Goal: Task Accomplishment & Management: Manage account settings

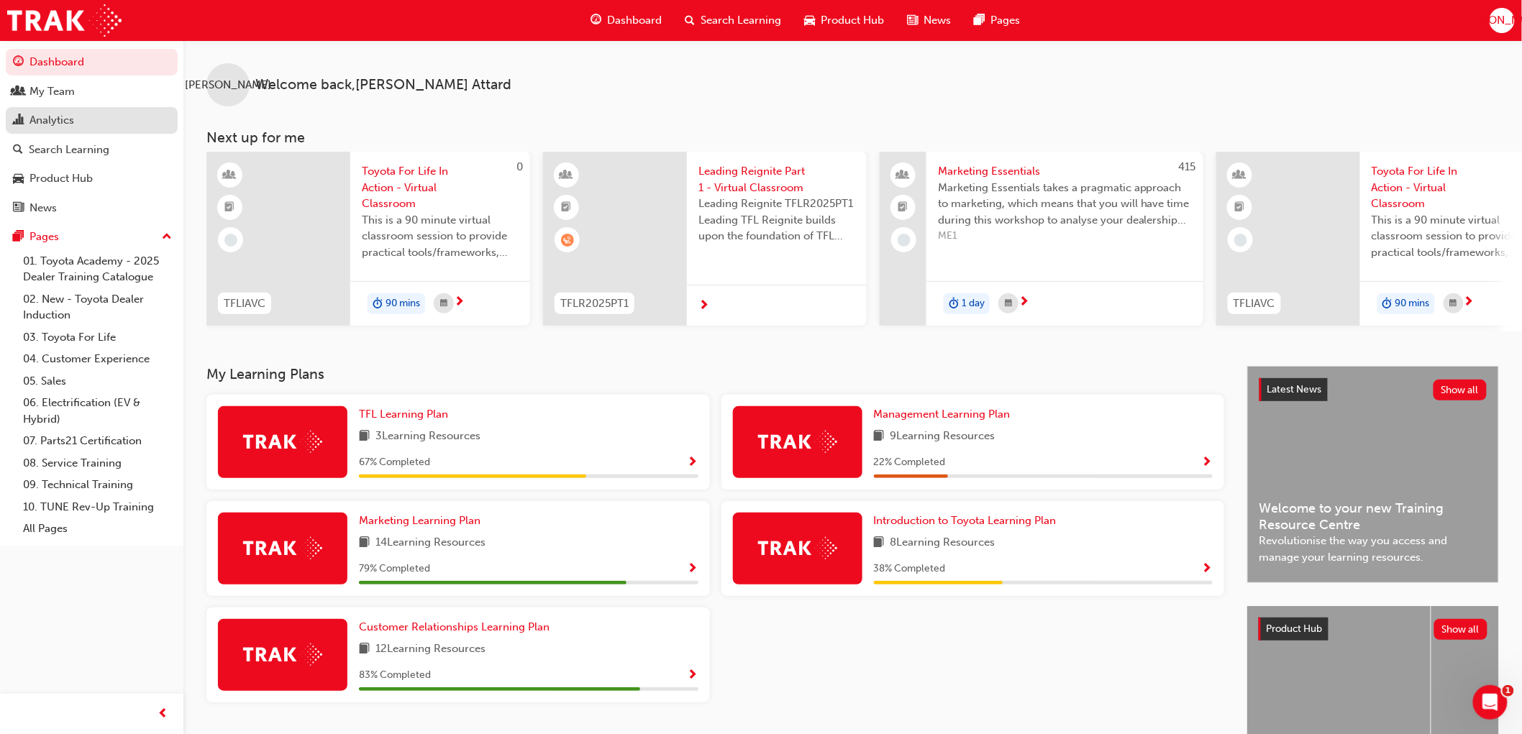
click at [69, 120] on div "Analytics" at bounding box center [51, 120] width 45 height 17
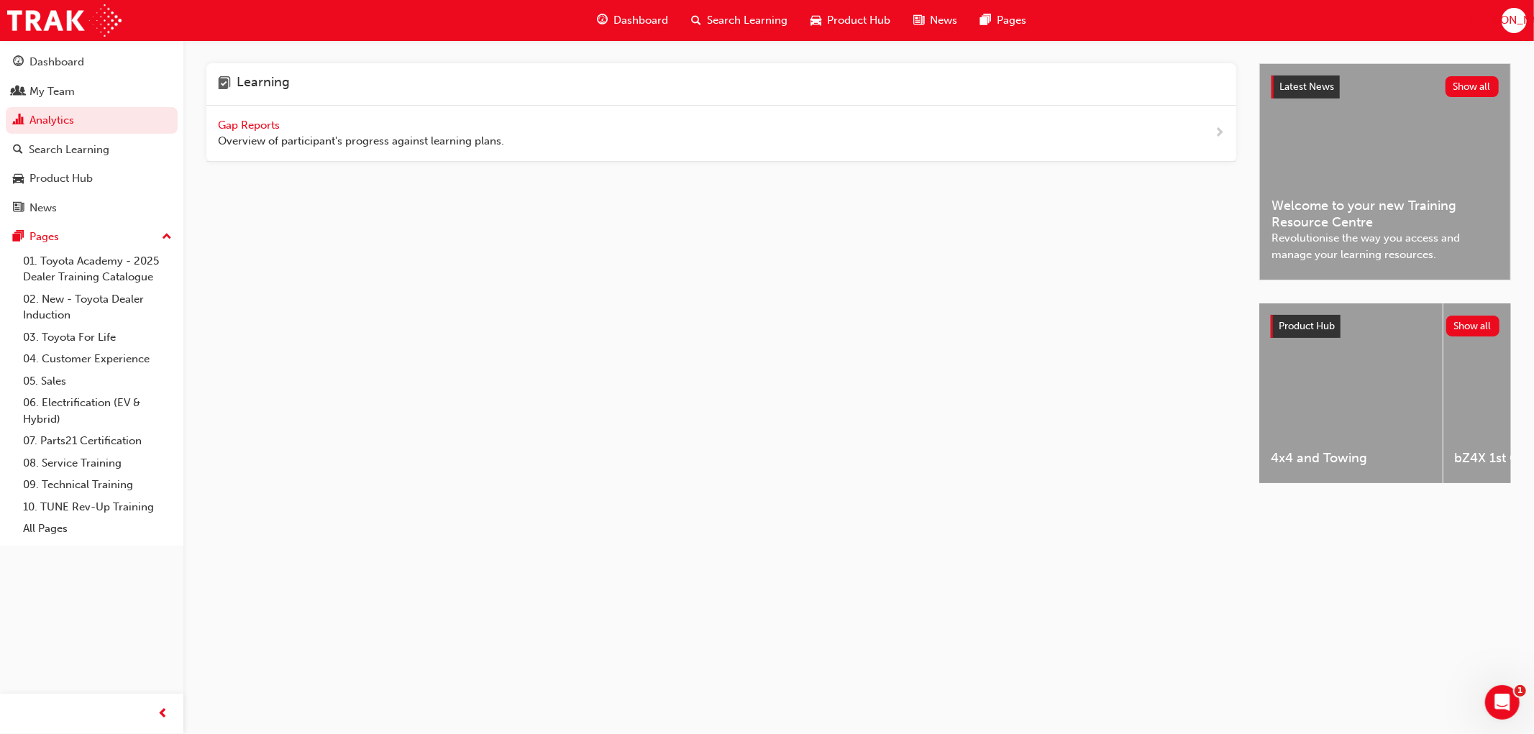
click at [289, 130] on div "Gap Reports Overview of participant's progress against learning plans." at bounding box center [361, 133] width 286 height 32
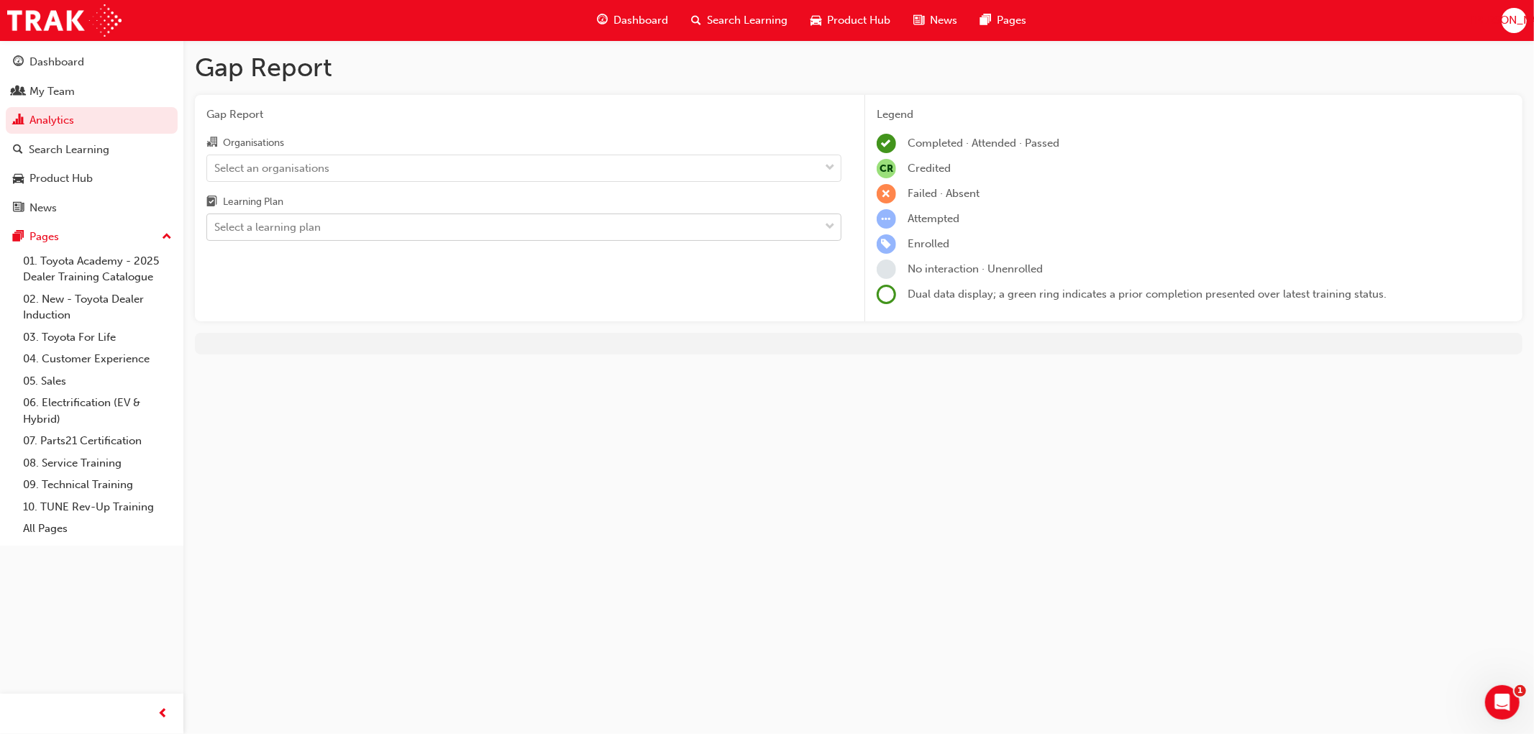
click at [314, 227] on div "Select a learning plan" at bounding box center [267, 227] width 106 height 17
click at [216, 227] on input "Learning Plan Select a learning plan" at bounding box center [214, 227] width 1 height 12
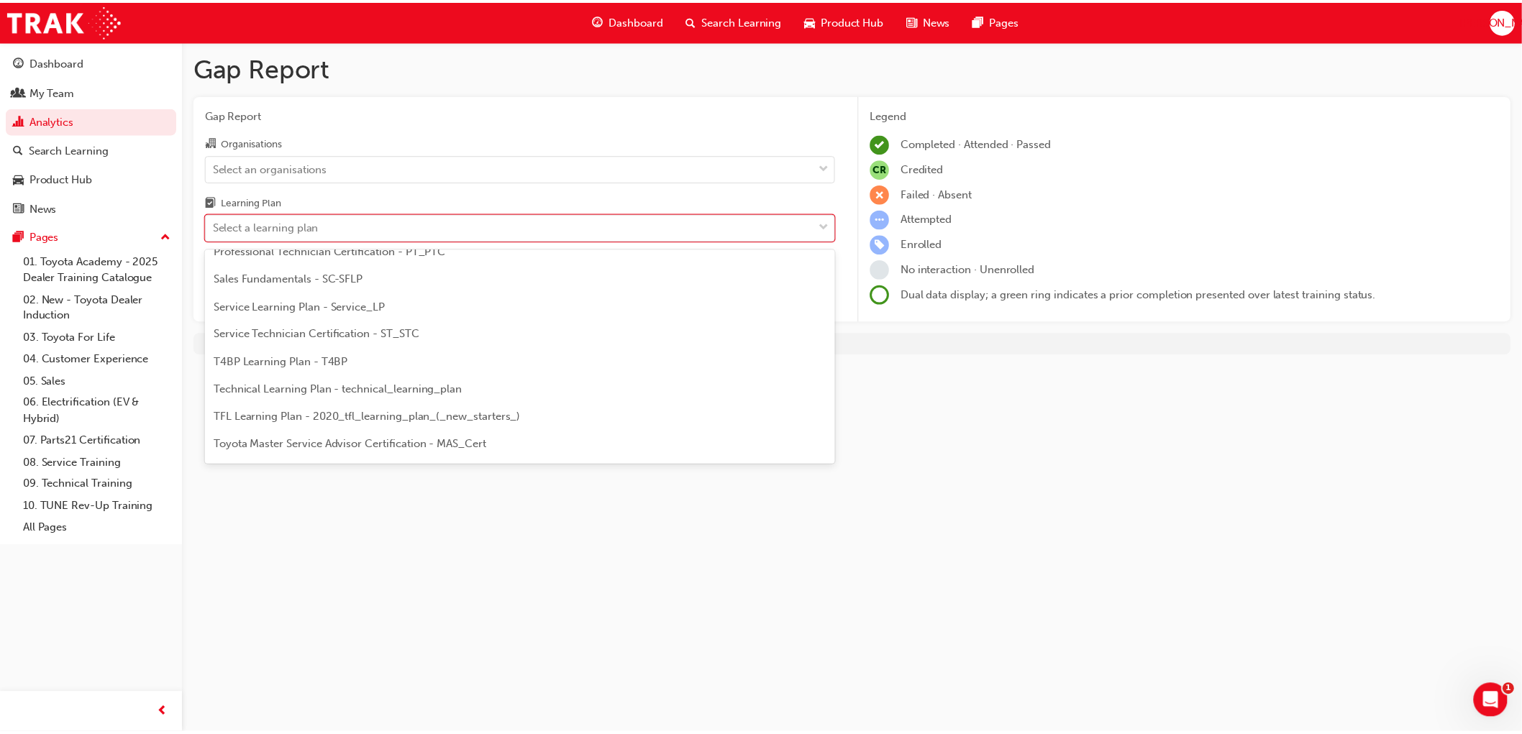
scroll to position [559, 0]
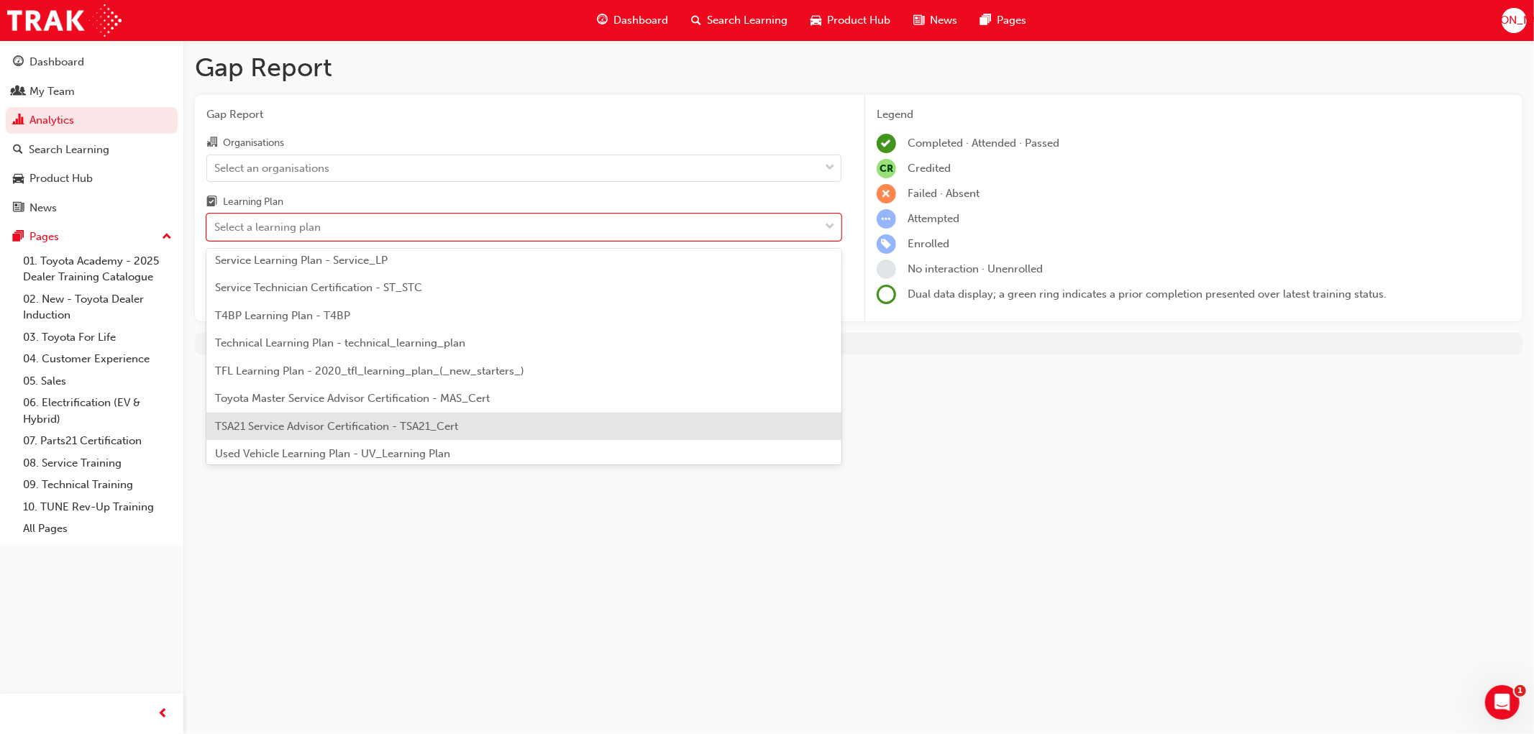
click at [392, 426] on span "TSA21 Service Advisor Certification - TSA21_Cert" at bounding box center [336, 426] width 243 height 13
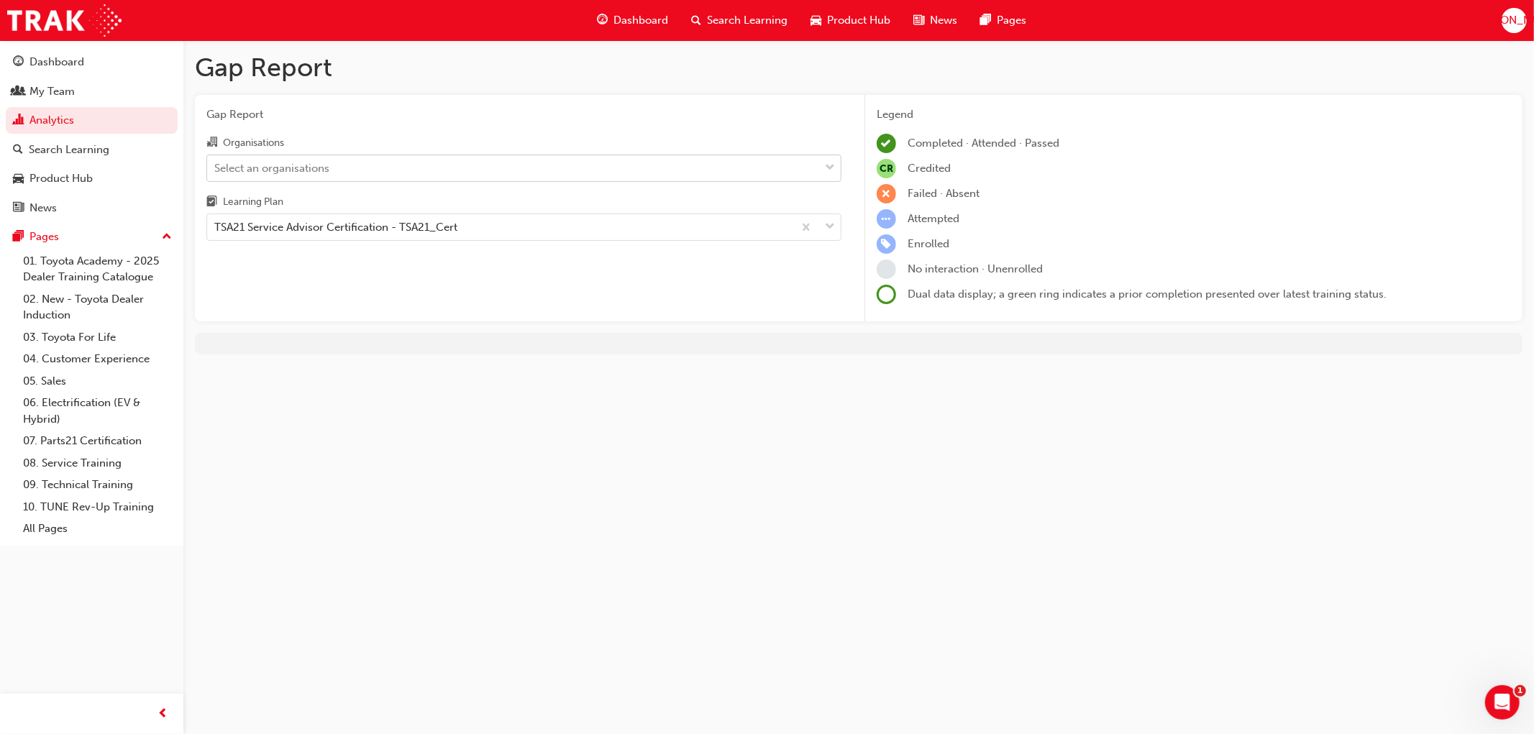
click at [341, 167] on div "Select an organisations" at bounding box center [513, 167] width 612 height 25
click at [216, 167] on input "Organisations Select an organisations" at bounding box center [214, 167] width 1 height 12
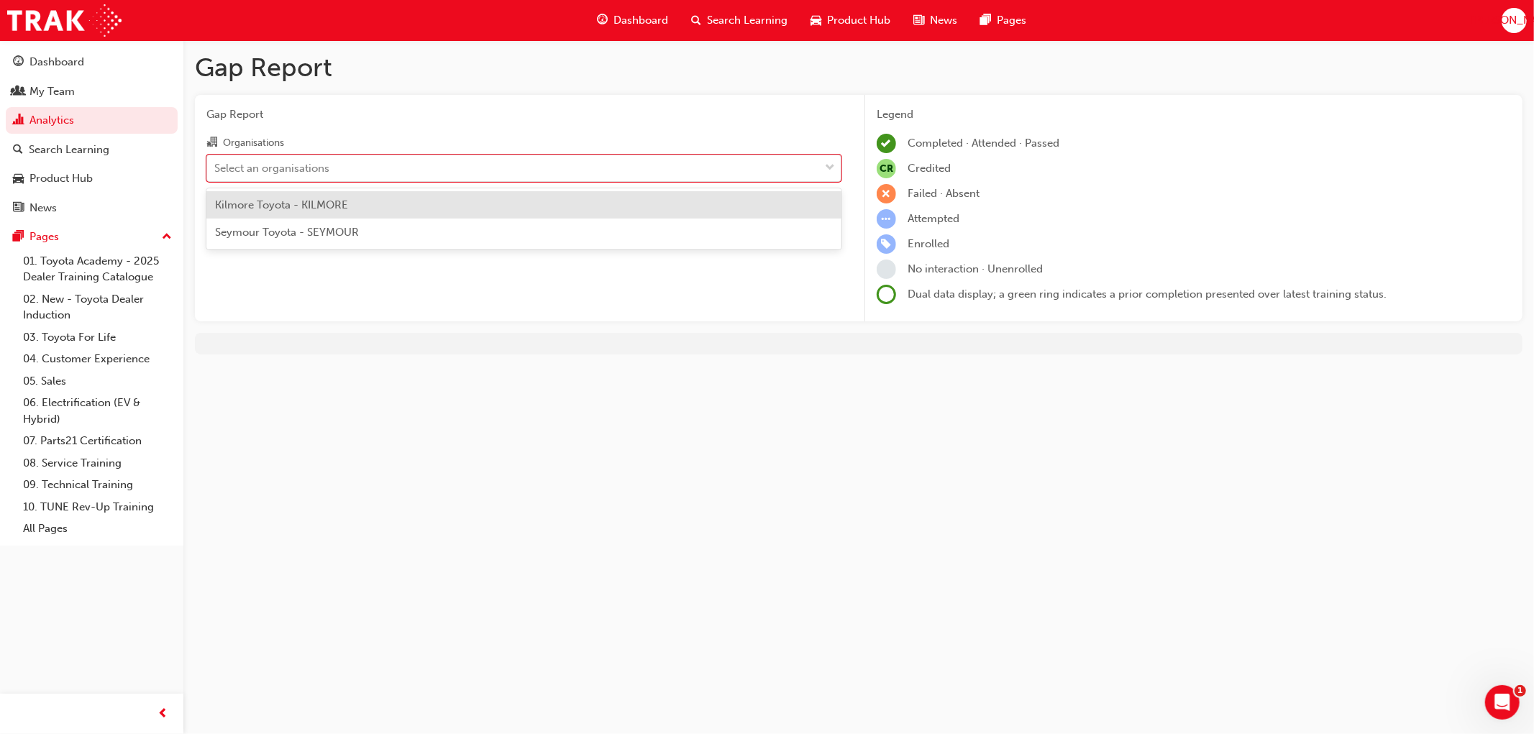
click at [327, 203] on span "Kilmore Toyota - KILMORE" at bounding box center [281, 204] width 133 height 13
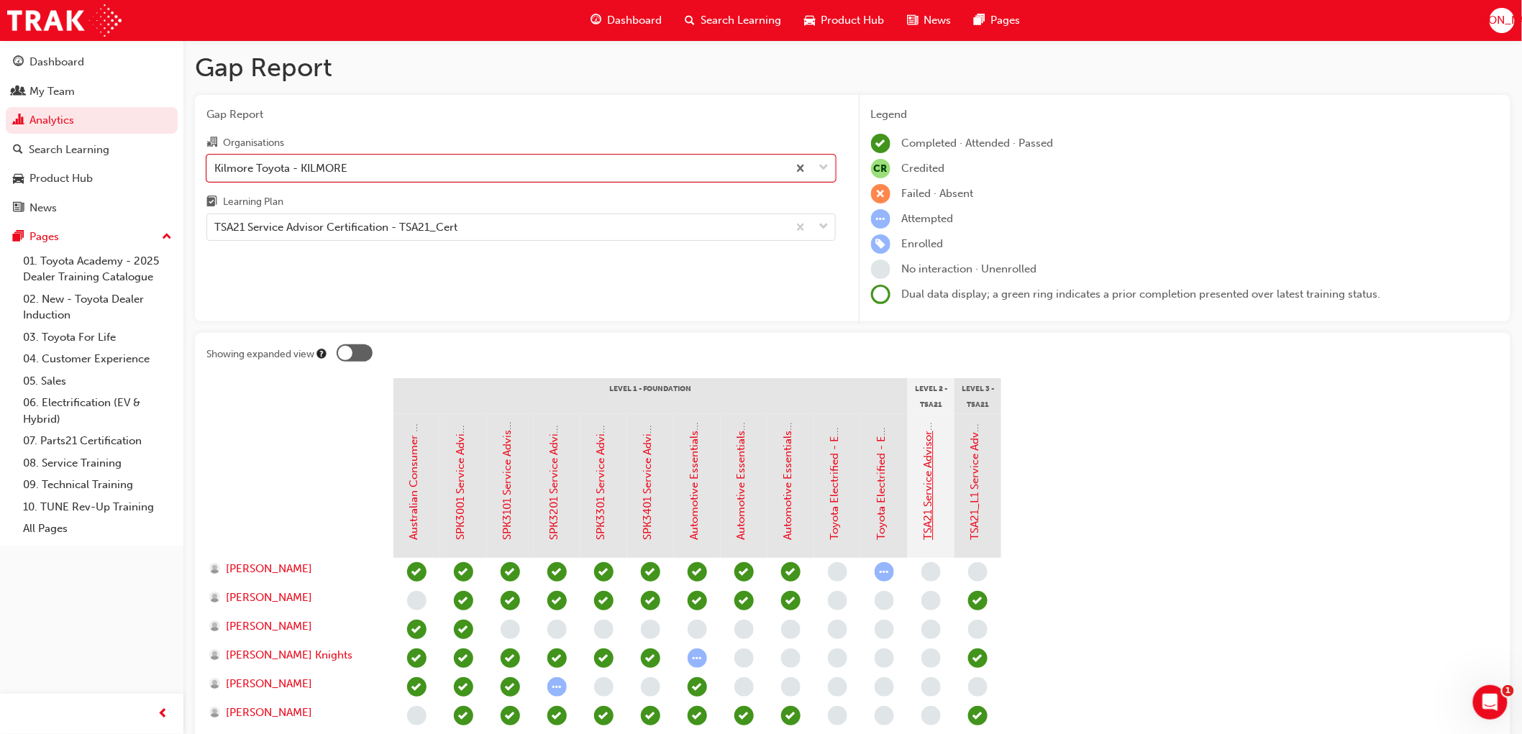
click at [931, 506] on link "TSA21 Service Advisor Course ( face to face)" at bounding box center [928, 431] width 13 height 219
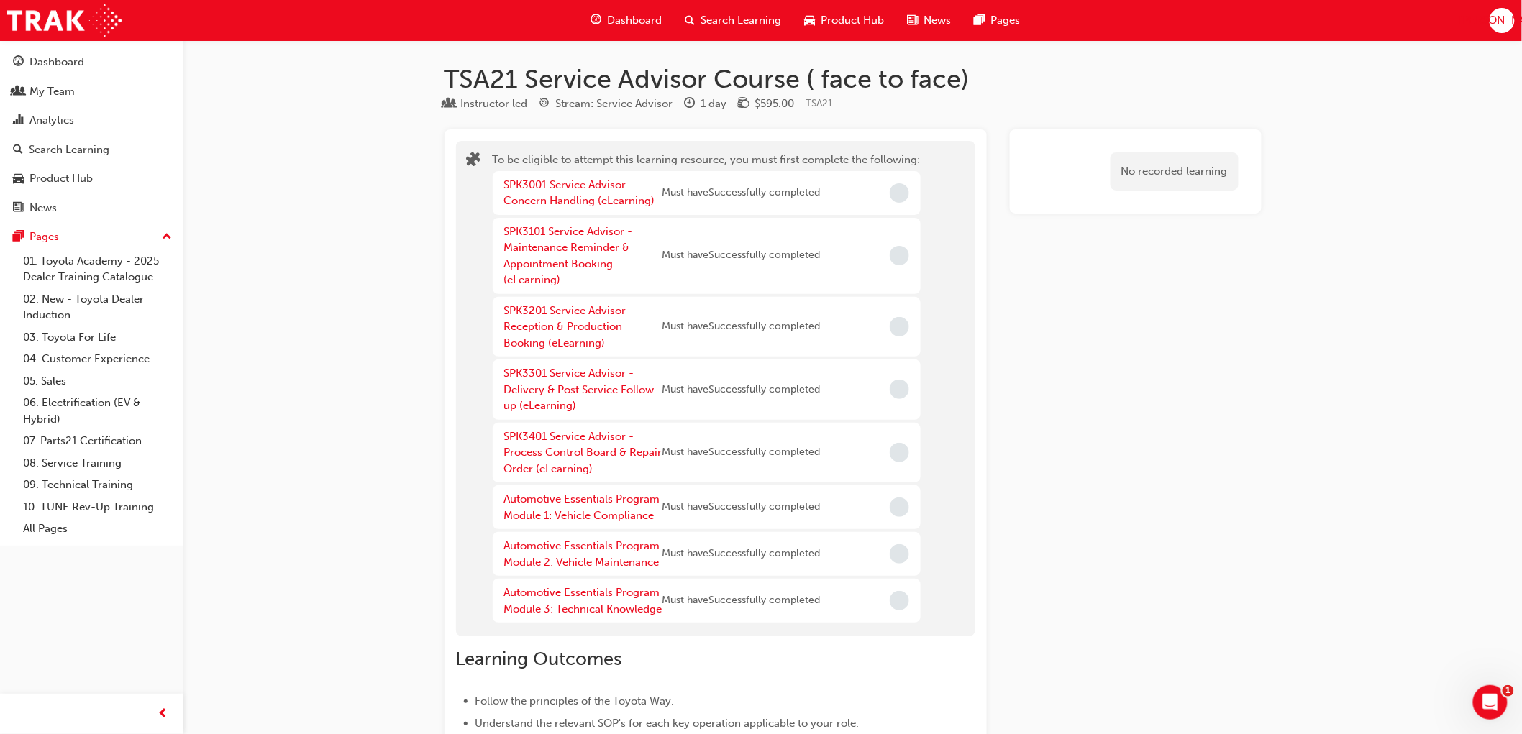
drag, startPoint x: 741, startPoint y: 221, endPoint x: 655, endPoint y: 126, distance: 128.3
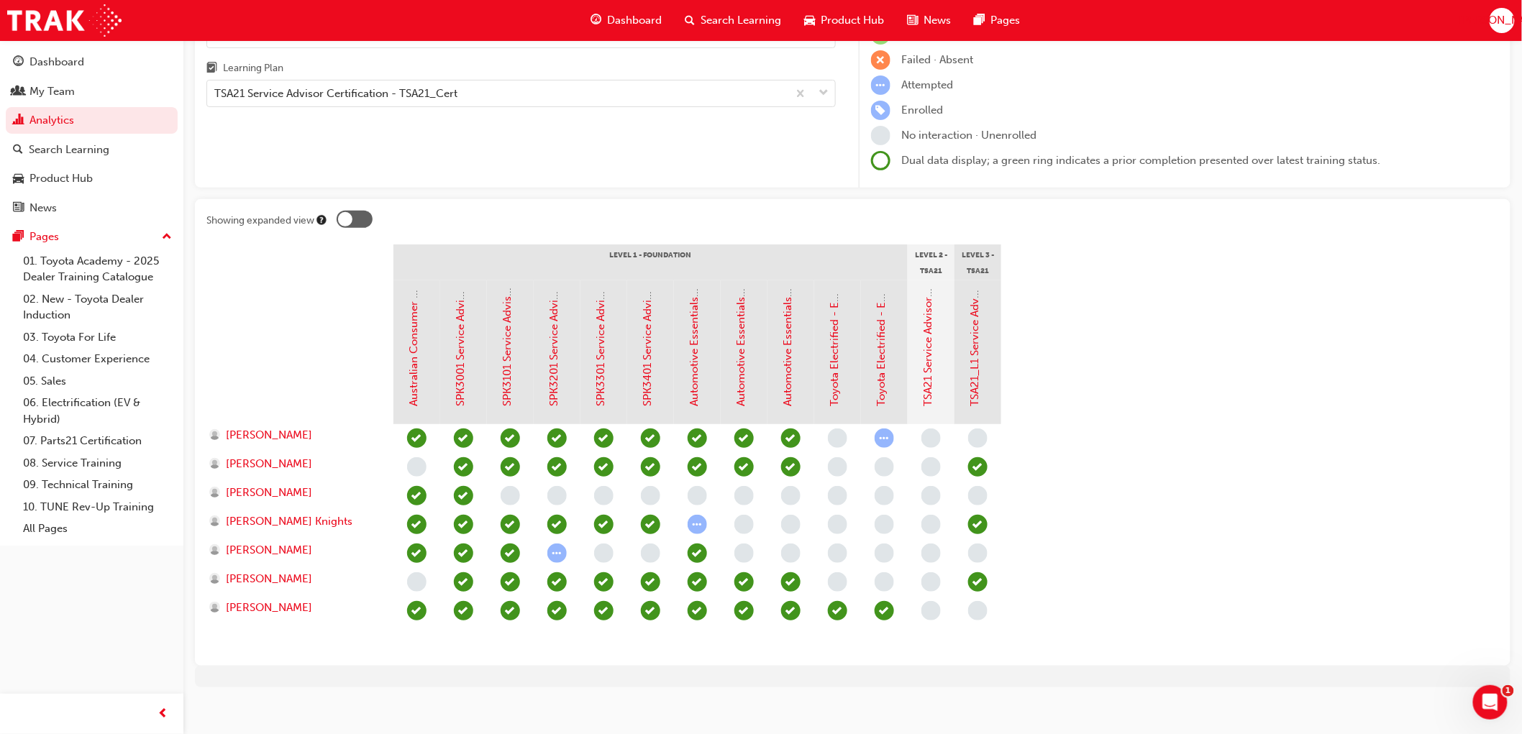
scroll to position [145, 0]
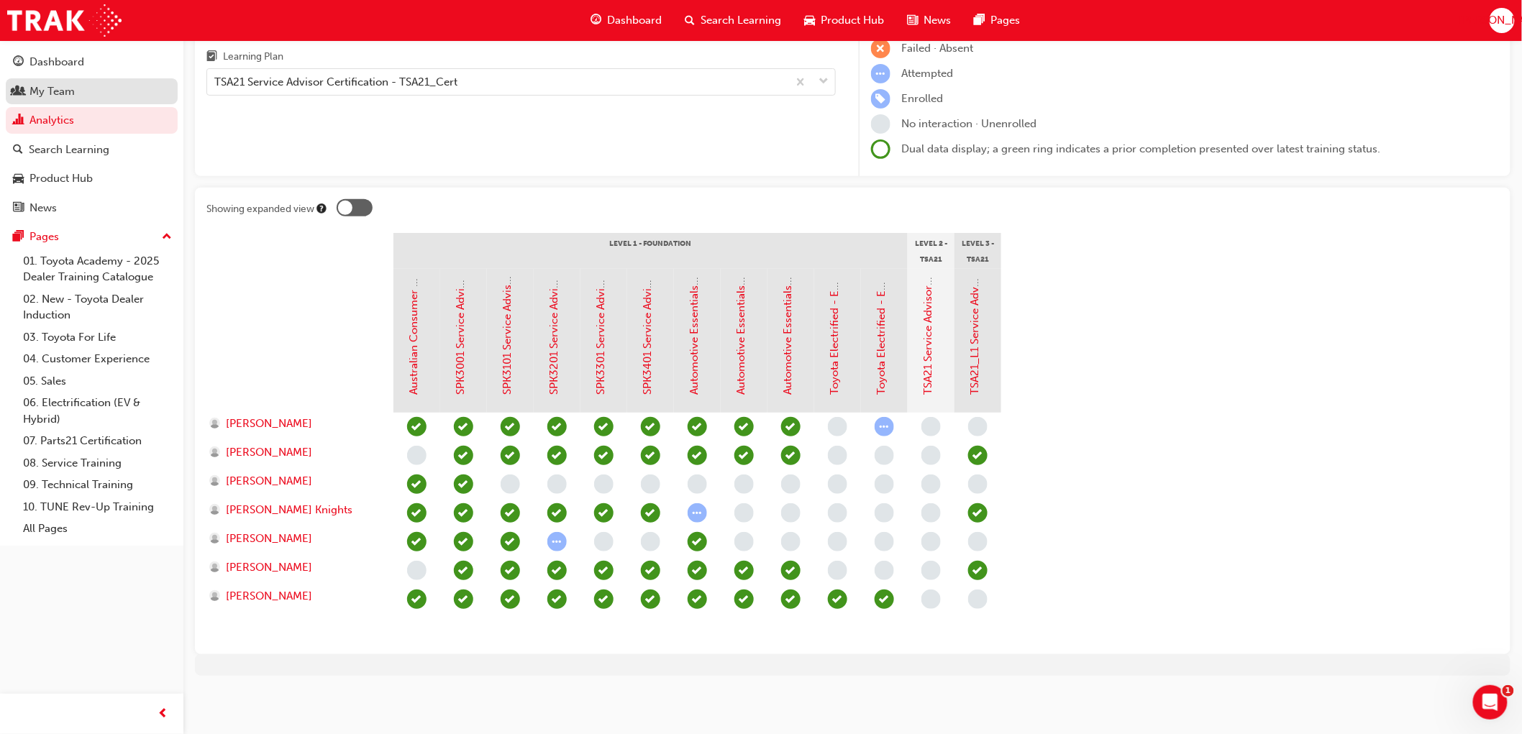
drag, startPoint x: 0, startPoint y: 477, endPoint x: 127, endPoint y: 92, distance: 405.0
click at [40, 296] on div "Dashboard My Team Analytics Search Learning Product Hub News Pages Pages 01. To…" at bounding box center [91, 293] width 183 height 506
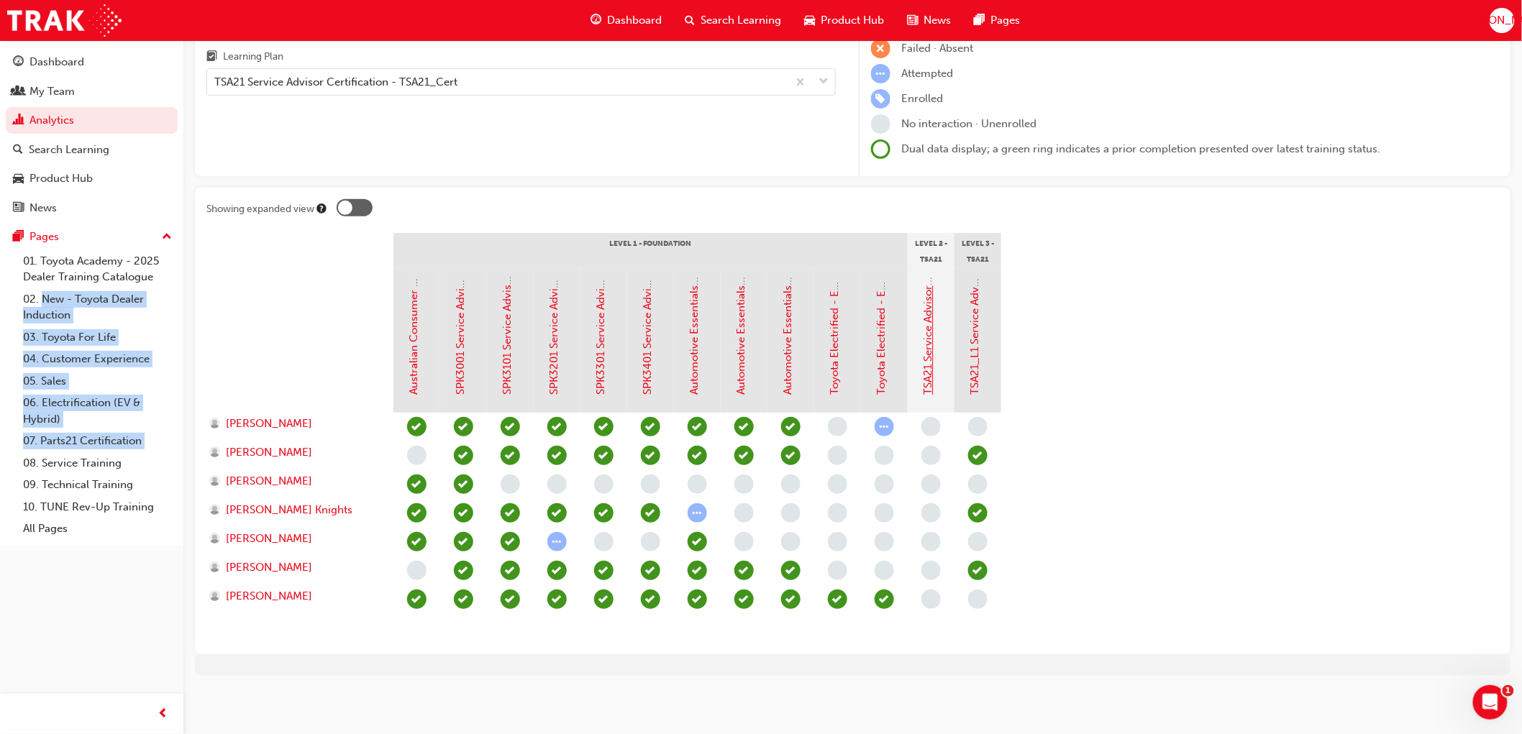
click at [931, 338] on link "TSA21 Service Advisor Course ( face to face)" at bounding box center [928, 286] width 13 height 219
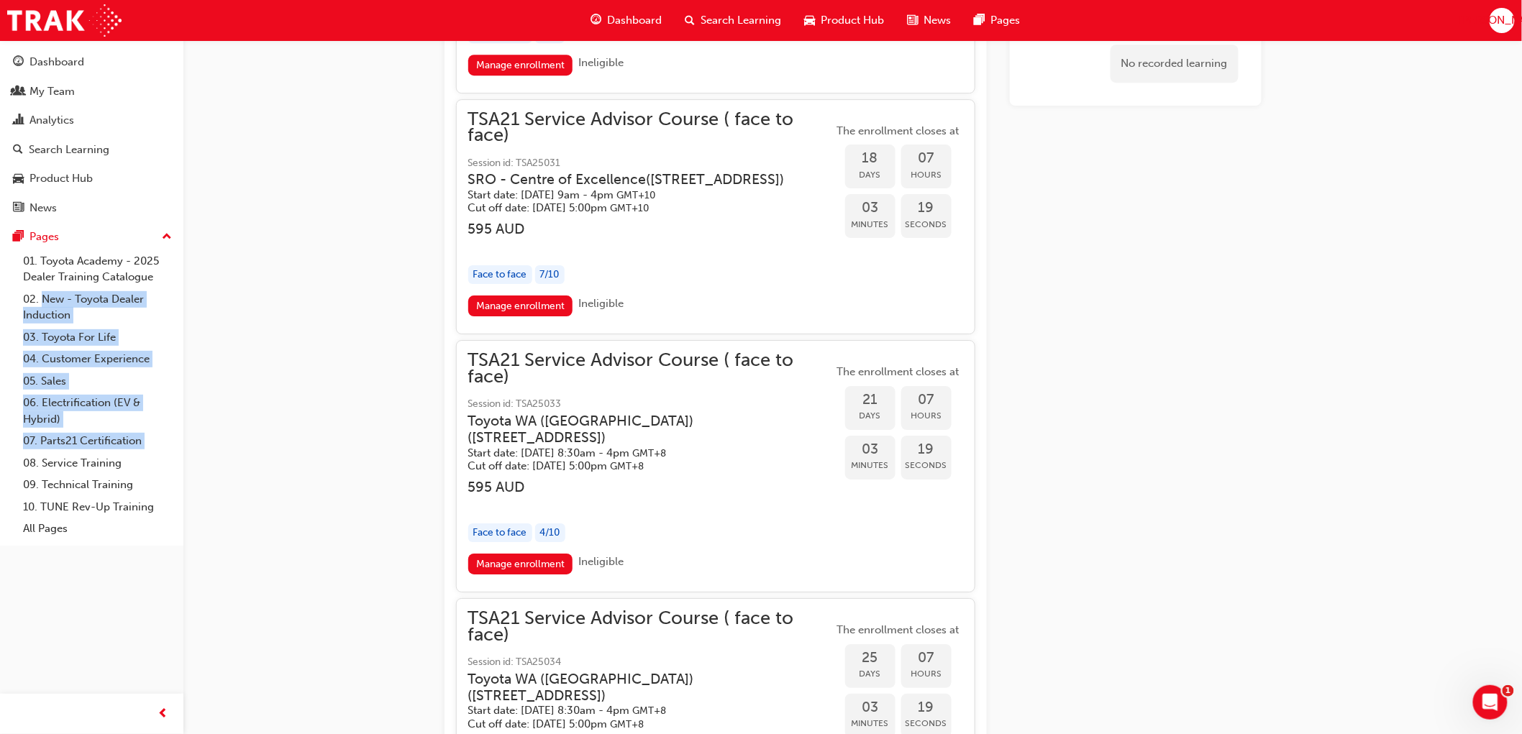
scroll to position [1817, 0]
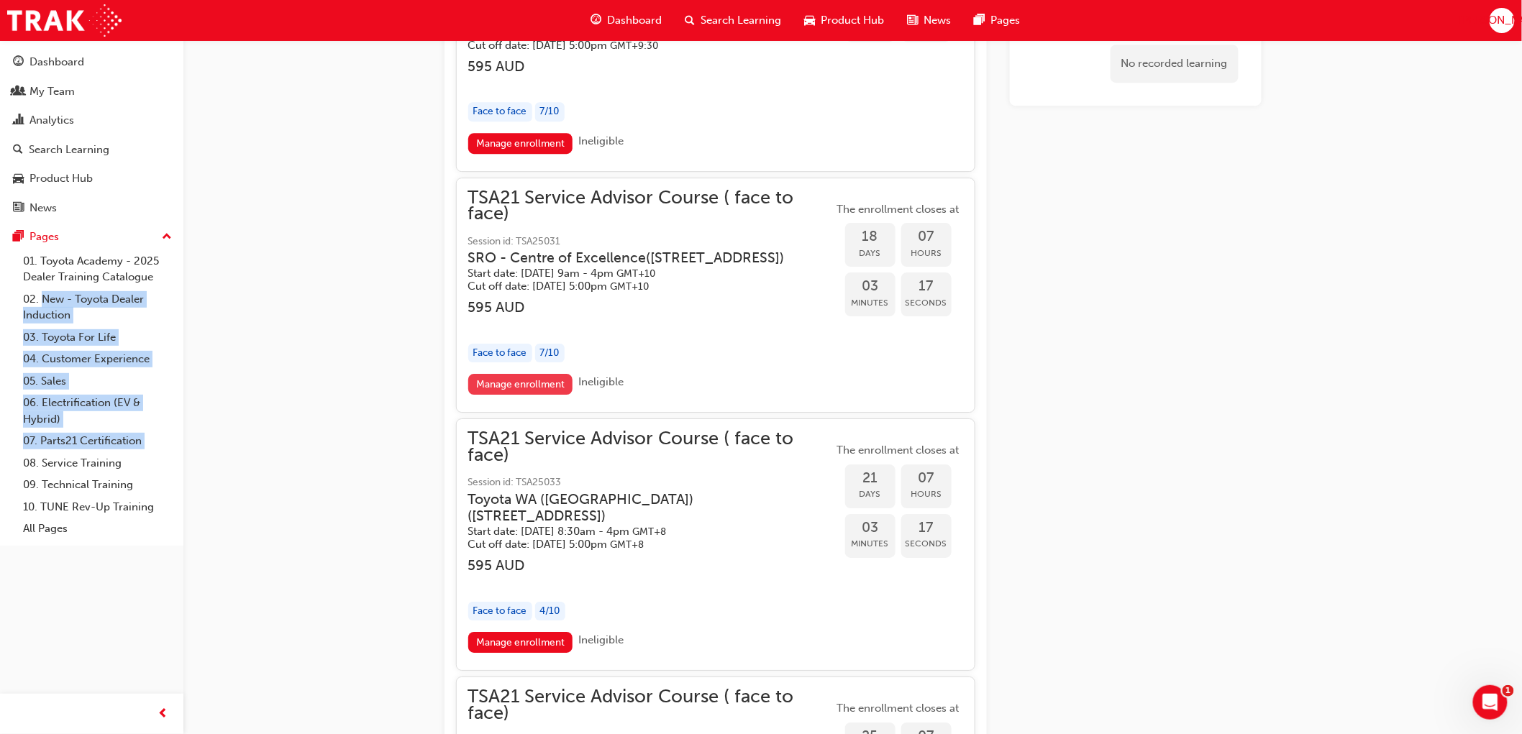
click at [505, 395] on link "Manage enrollment" at bounding box center [520, 384] width 105 height 21
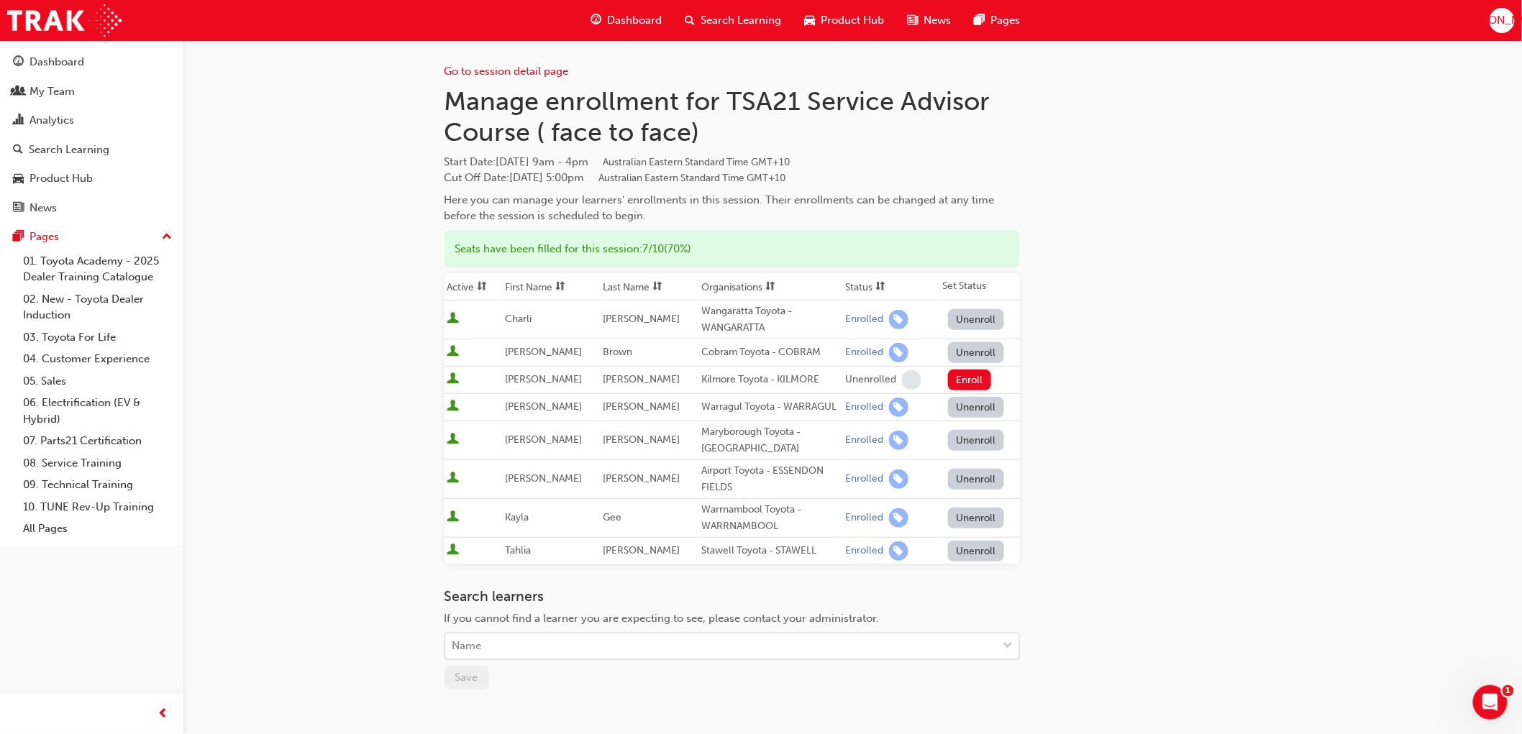
click at [513, 651] on div "Name" at bounding box center [721, 646] width 552 height 25
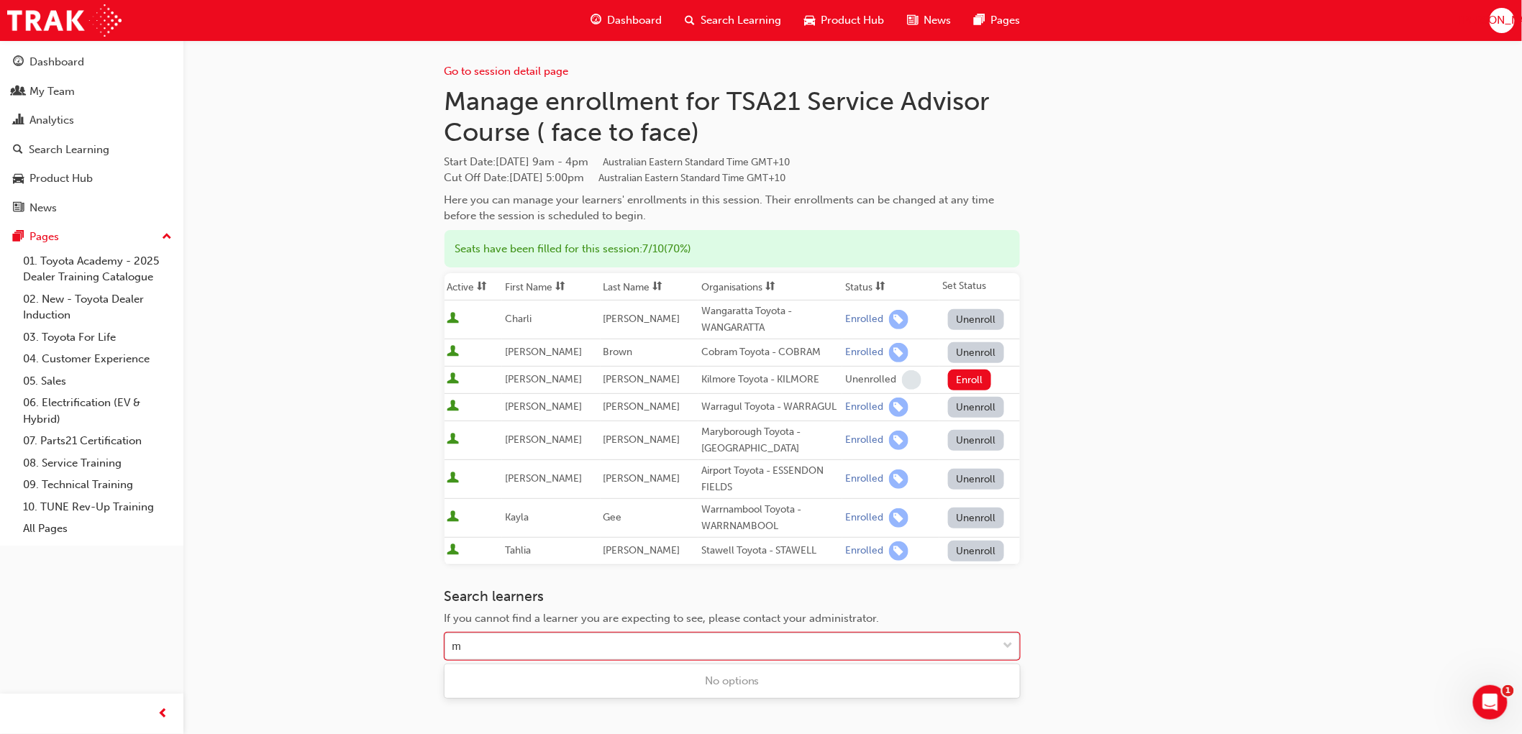
type input "mc"
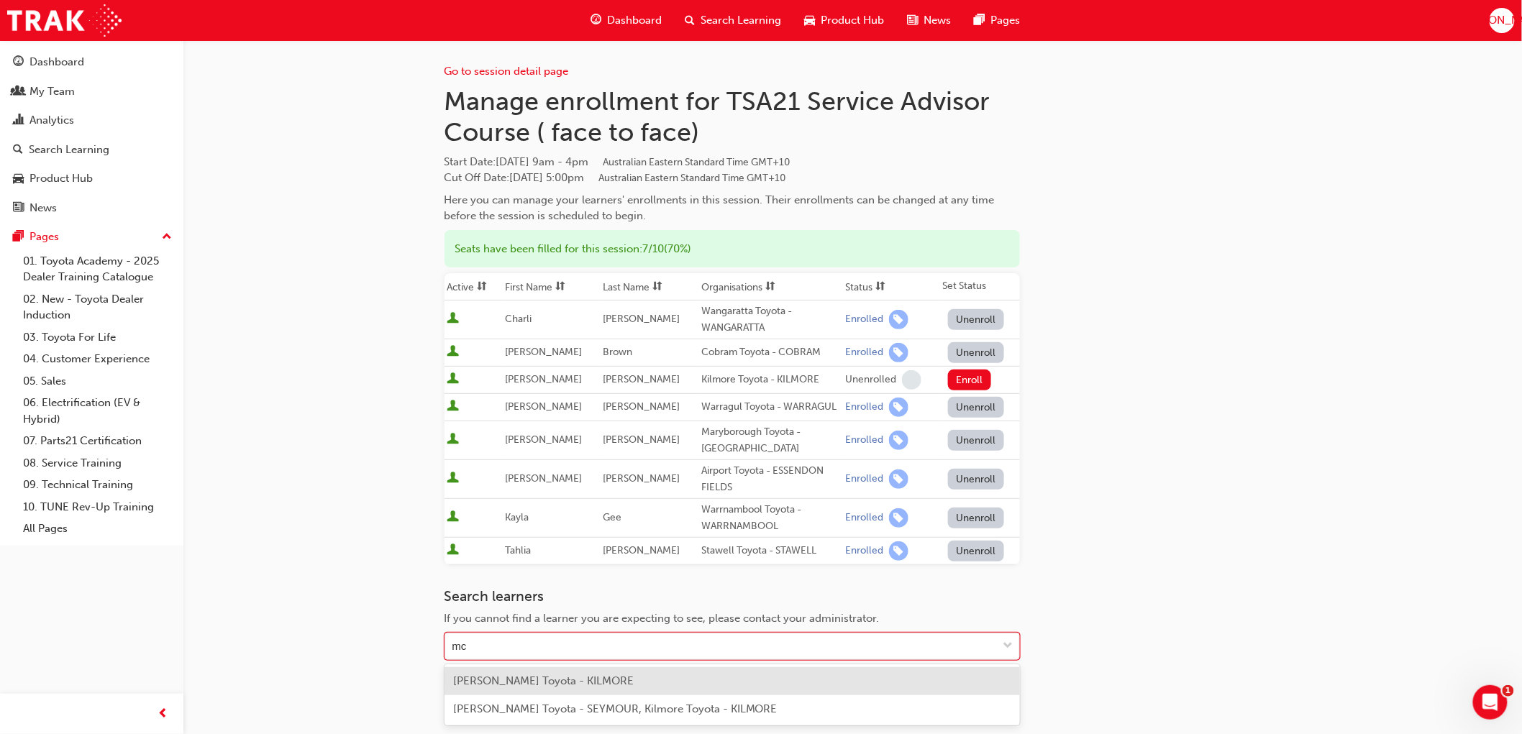
click at [508, 685] on span "[PERSON_NAME] Toyota - KILMORE" at bounding box center [543, 681] width 180 height 13
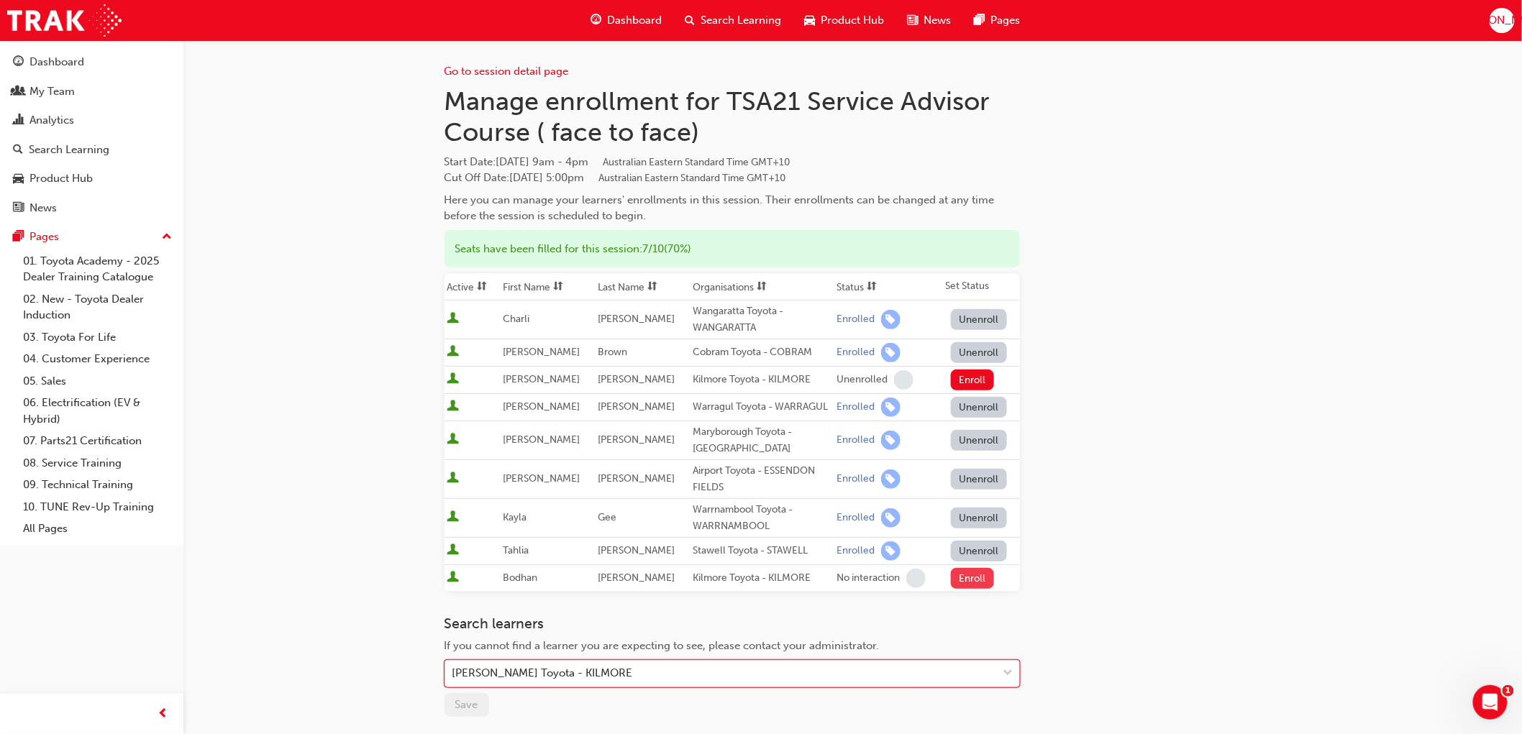
click at [972, 582] on button "Enroll" at bounding box center [972, 578] width 43 height 21
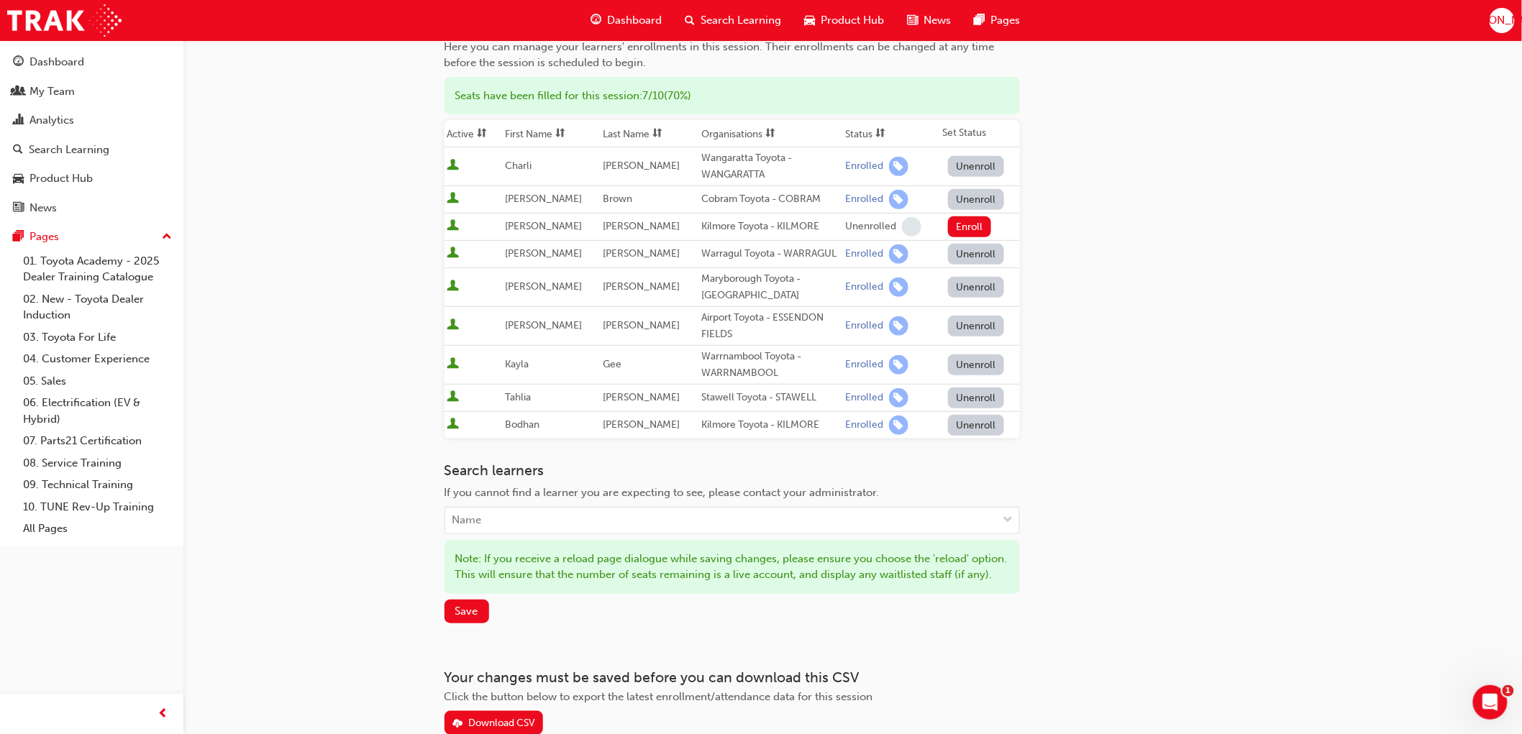
scroll to position [160, 0]
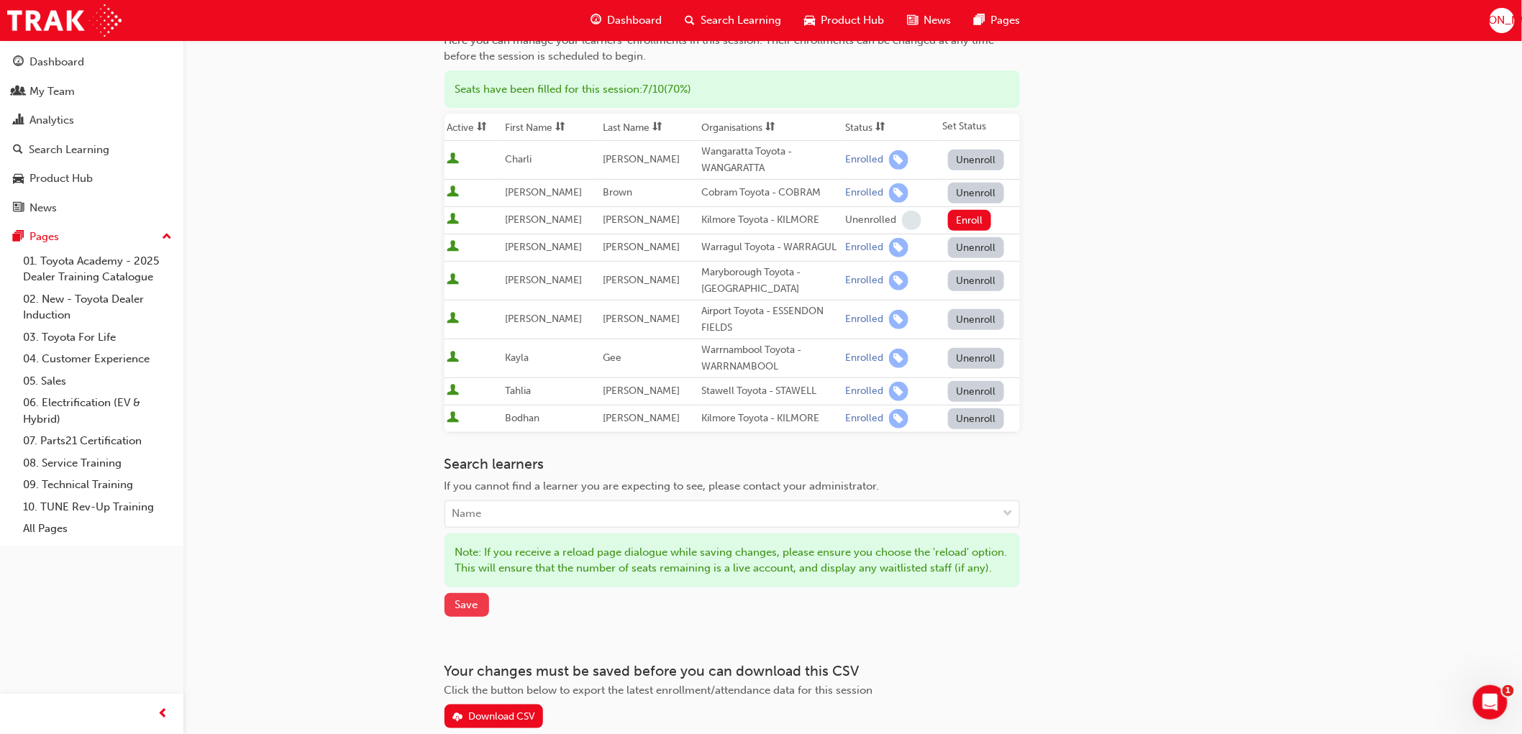
click at [467, 611] on span "Save" at bounding box center [466, 604] width 23 height 13
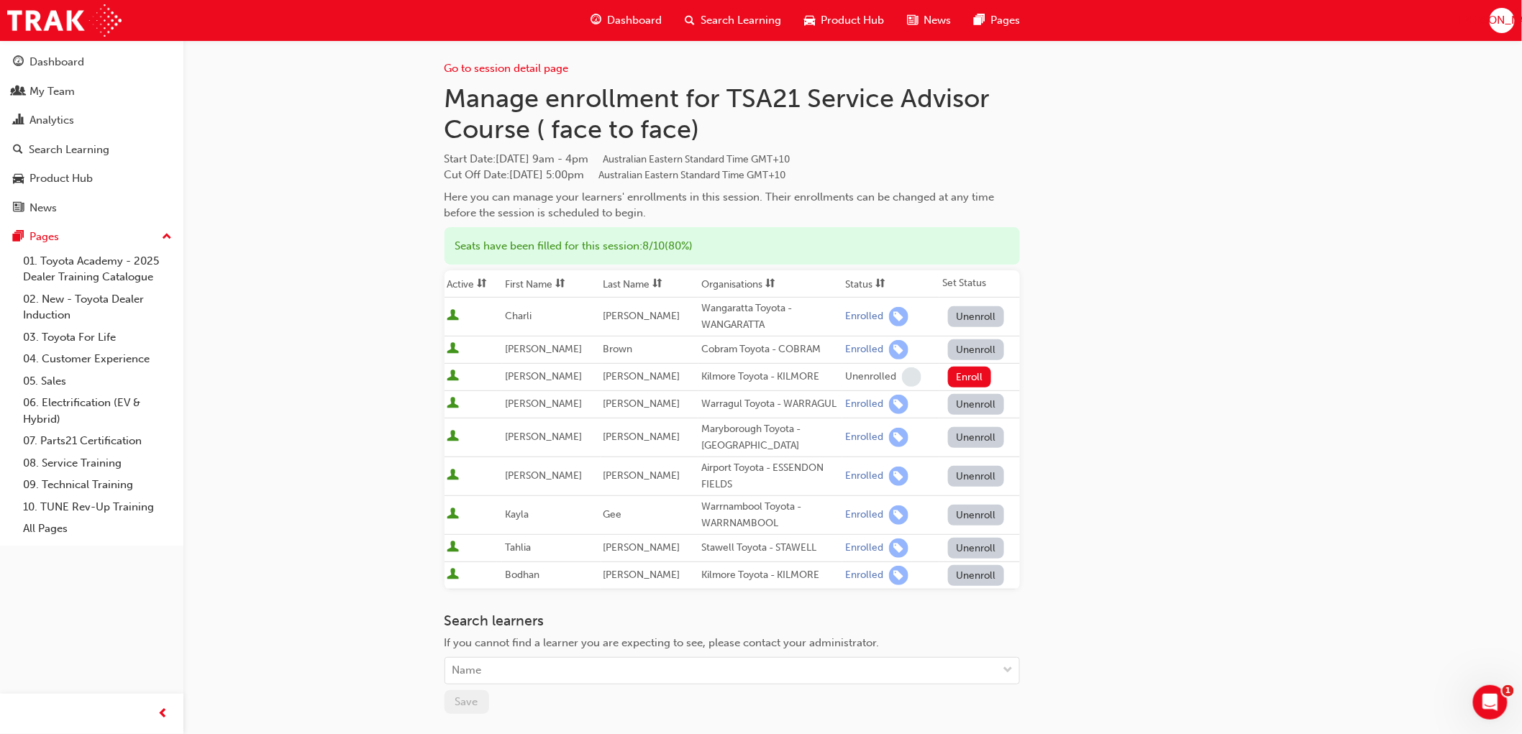
scroll to position [0, 0]
click at [523, 68] on link "Go to session detail page" at bounding box center [506, 71] width 124 height 13
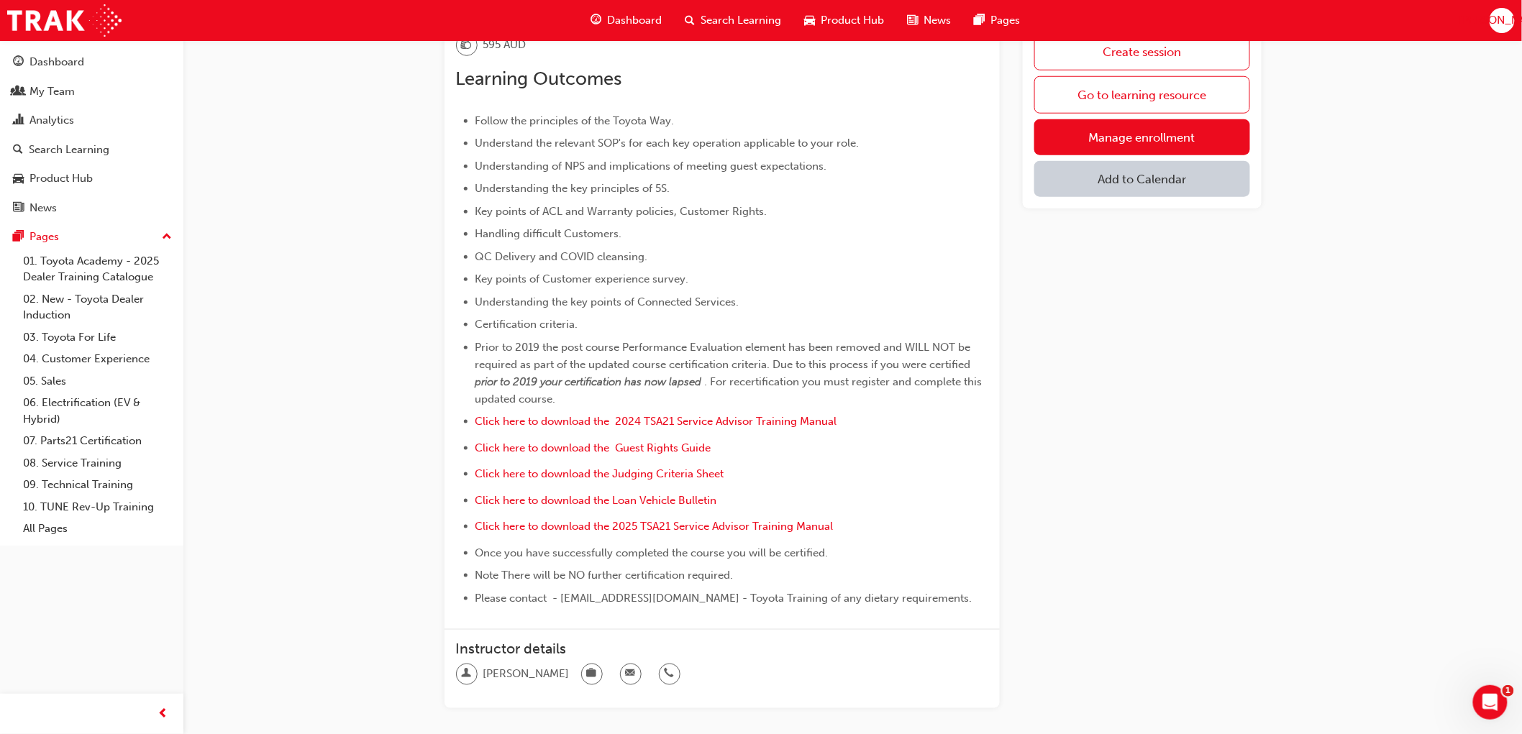
scroll to position [500, 0]
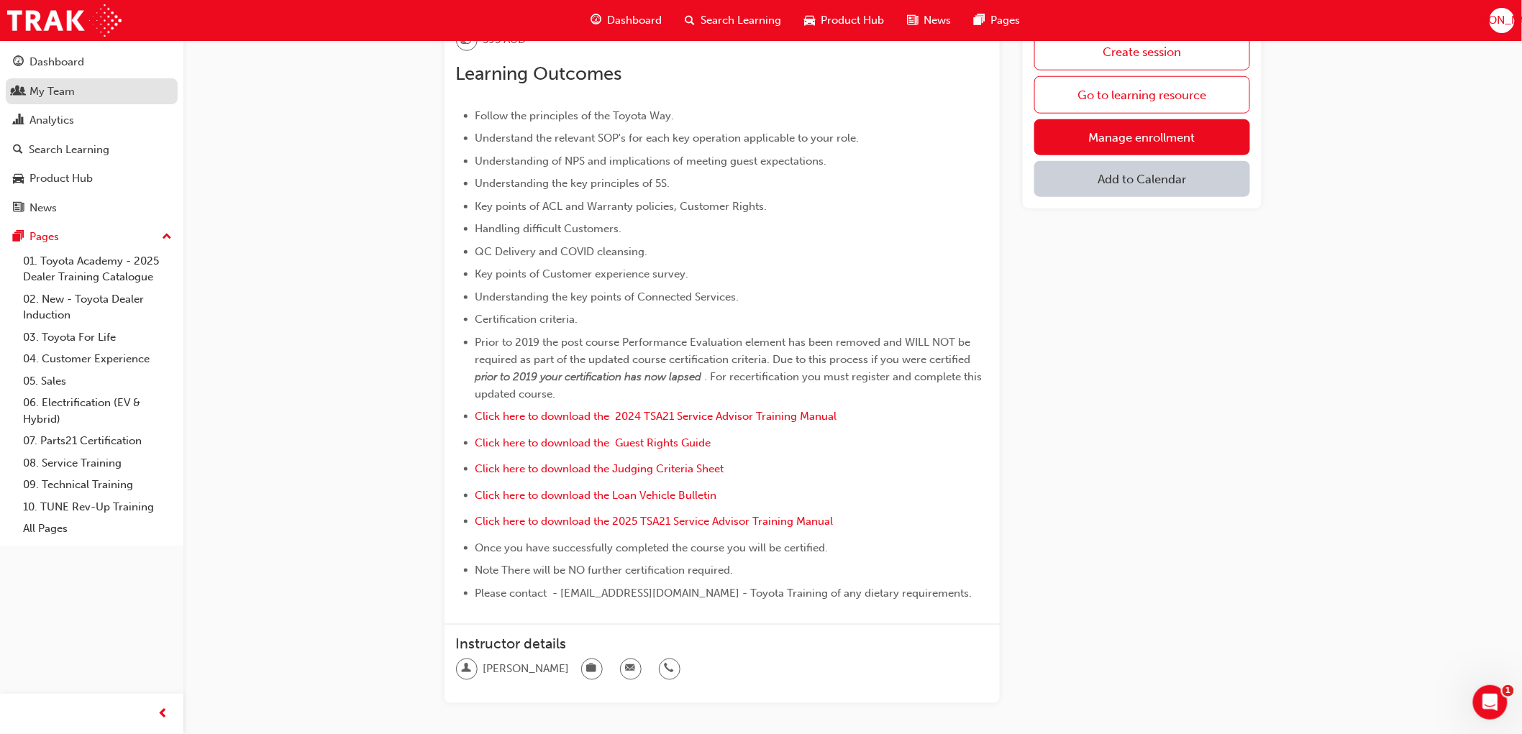
click at [74, 97] on div "My Team" at bounding box center [91, 92] width 157 height 18
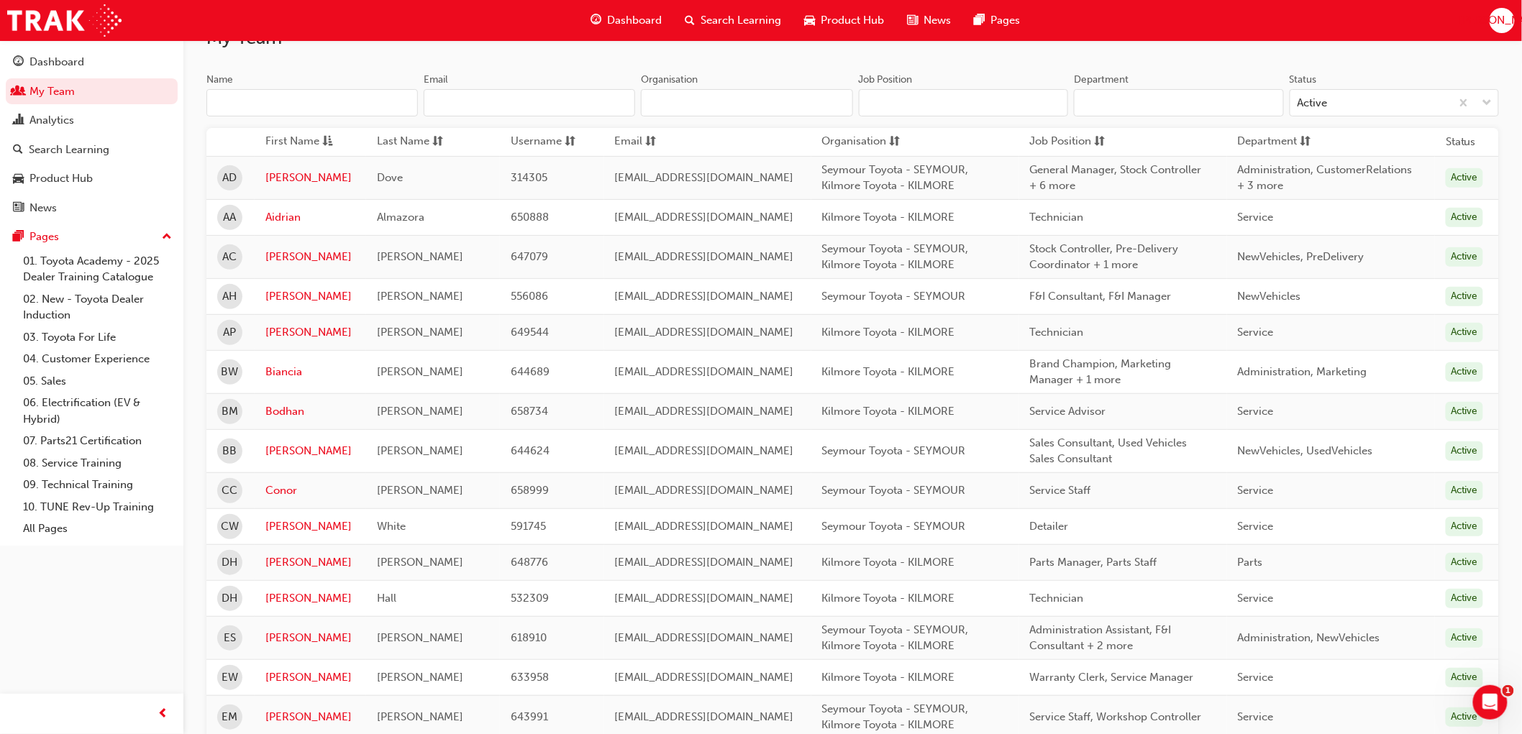
scroll to position [160, 0]
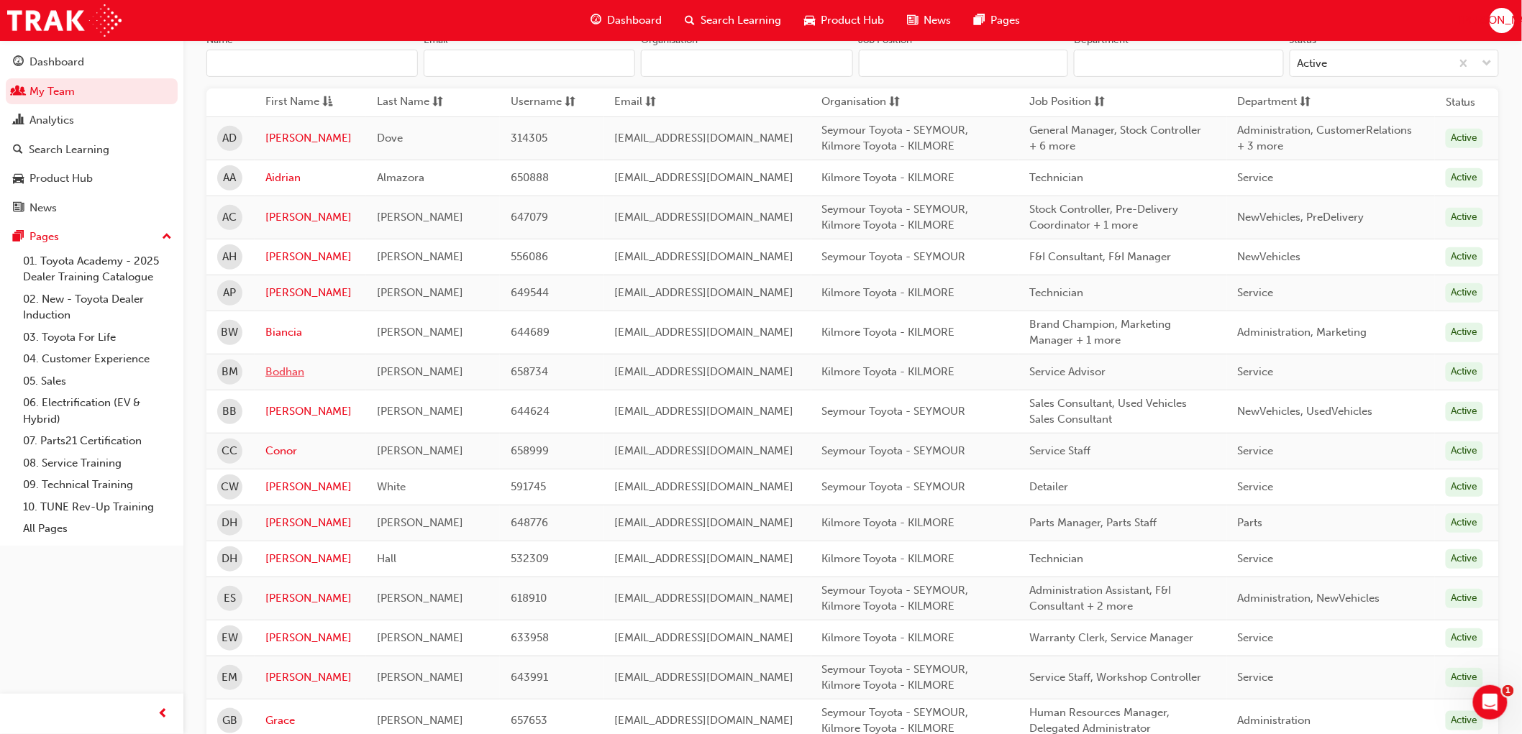
click at [275, 370] on link "Bodhan" at bounding box center [310, 372] width 90 height 17
